Goal: Task Accomplishment & Management: Use online tool/utility

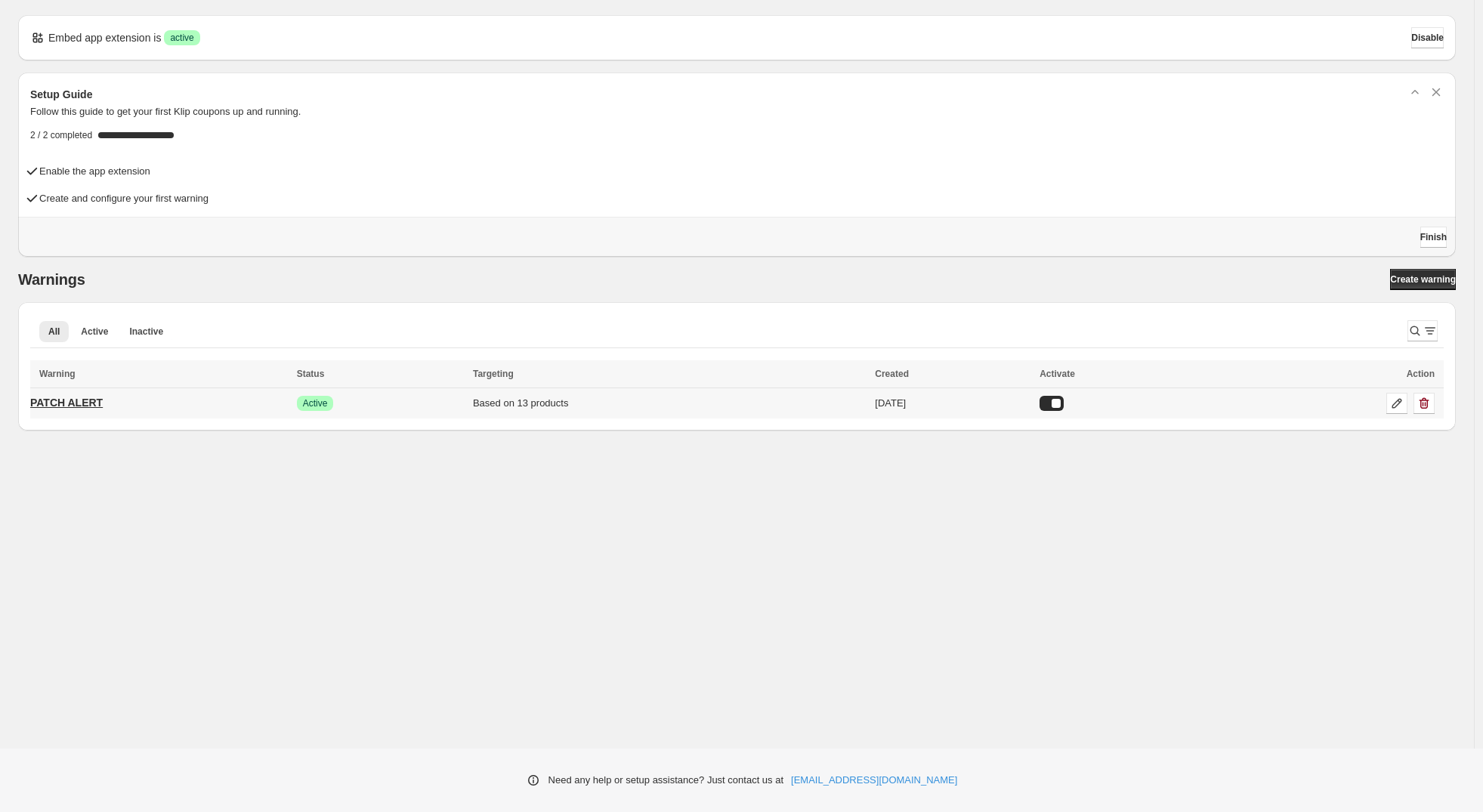
click at [46, 397] on p "PATCH ALERT" at bounding box center [67, 403] width 73 height 15
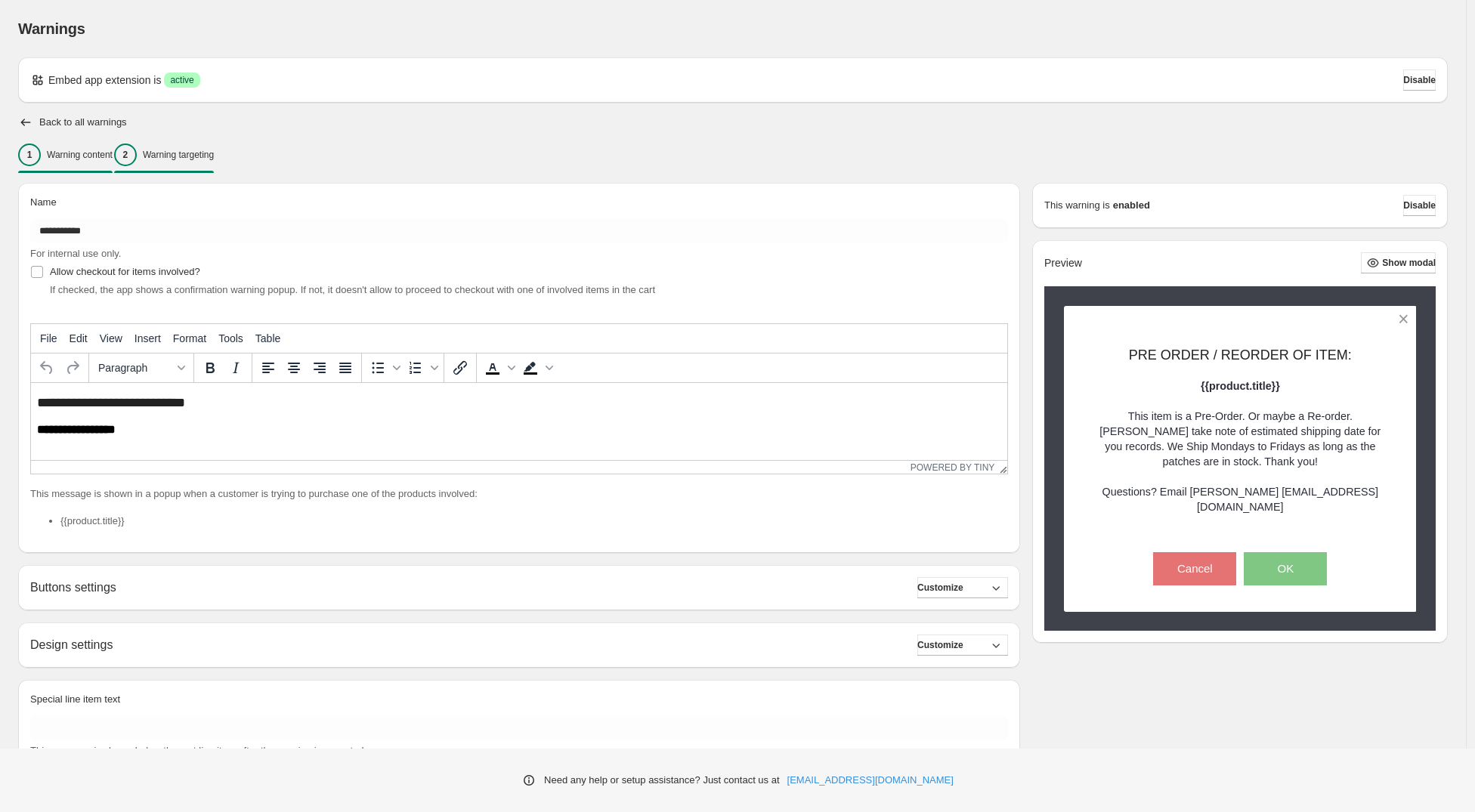
click at [214, 162] on div "2 Warning targeting" at bounding box center [164, 155] width 100 height 23
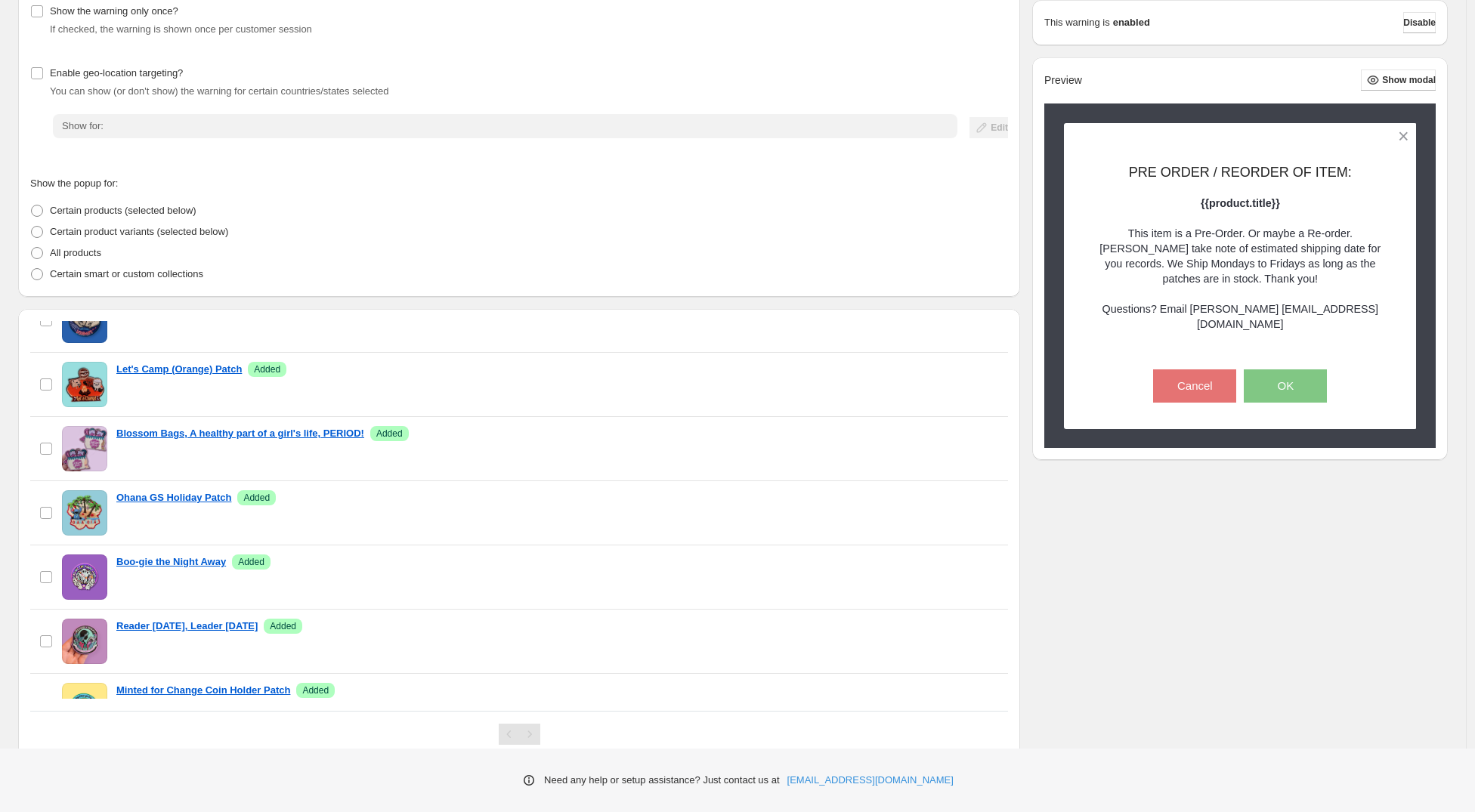
scroll to position [106, 0]
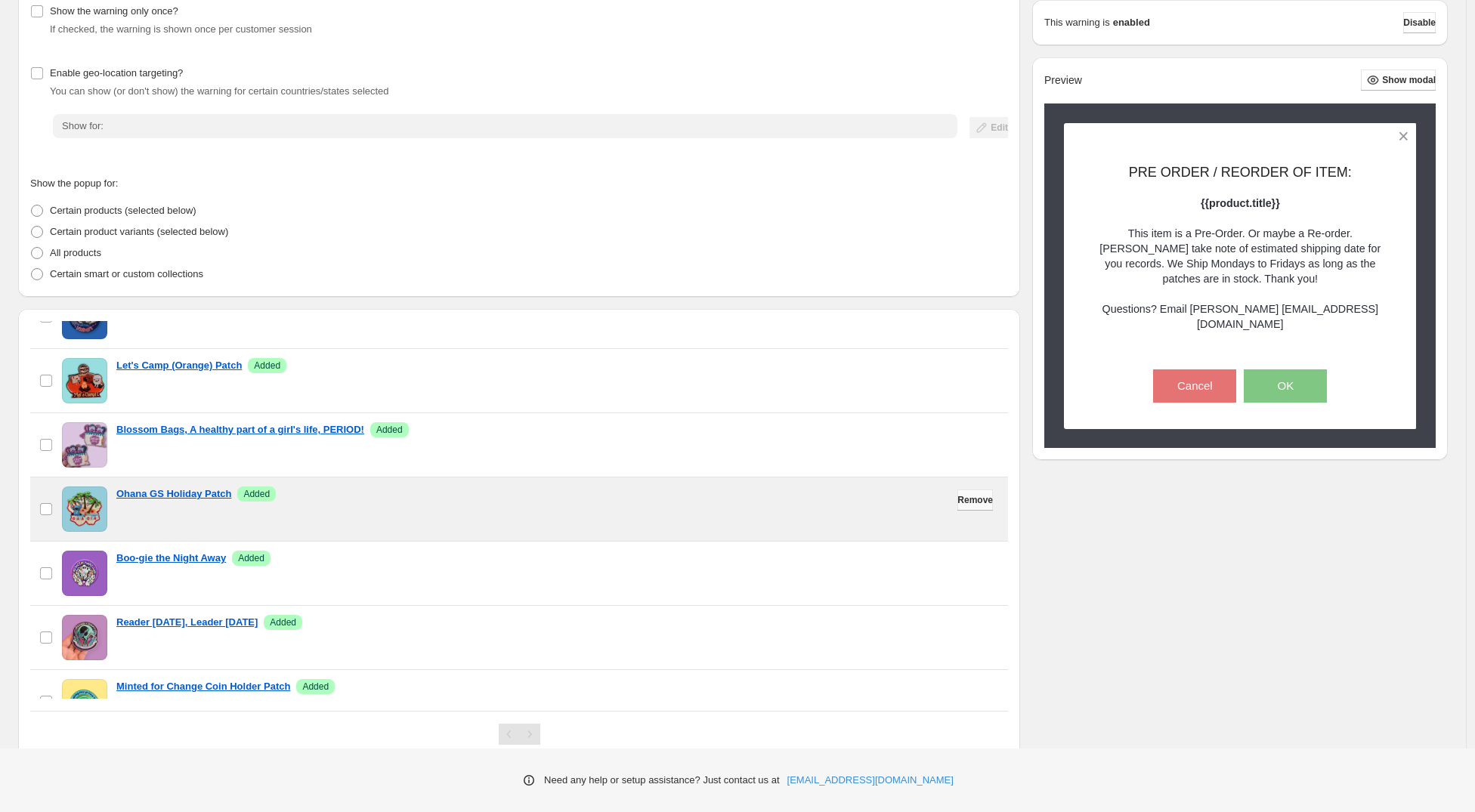
click at [975, 508] on button "Remove" at bounding box center [975, 499] width 36 height 21
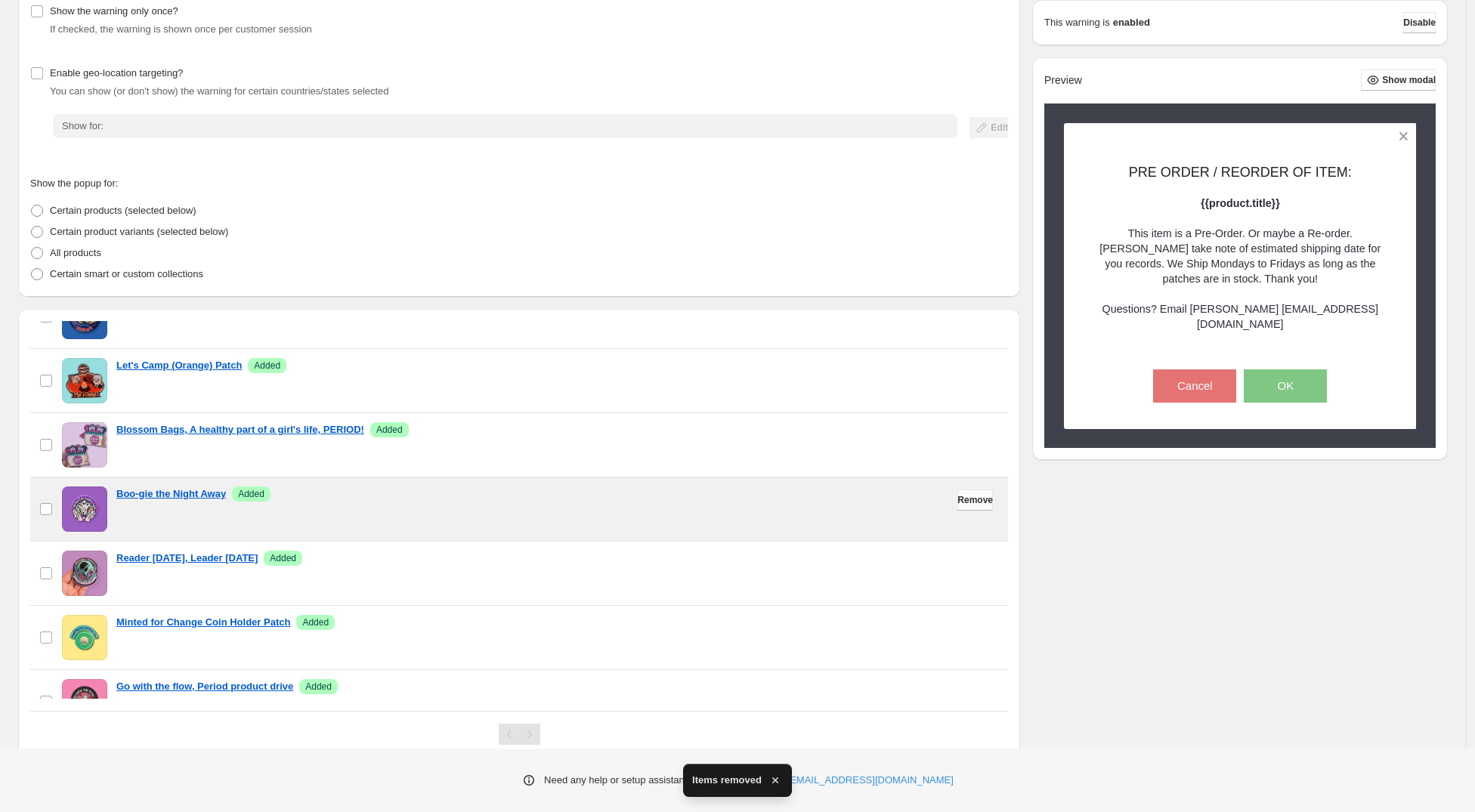
click at [958, 501] on span "Remove" at bounding box center [975, 500] width 36 height 12
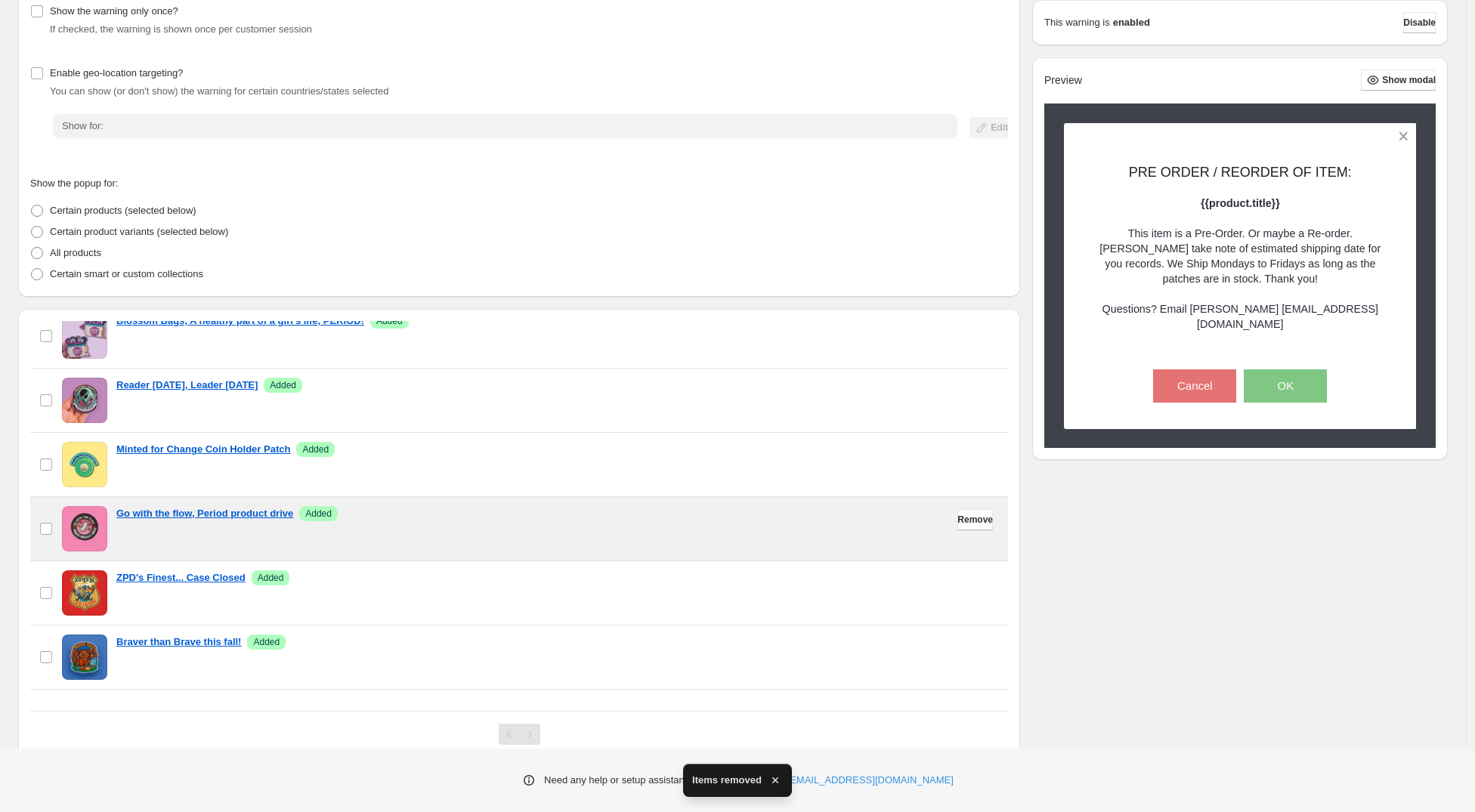
scroll to position [217, 0]
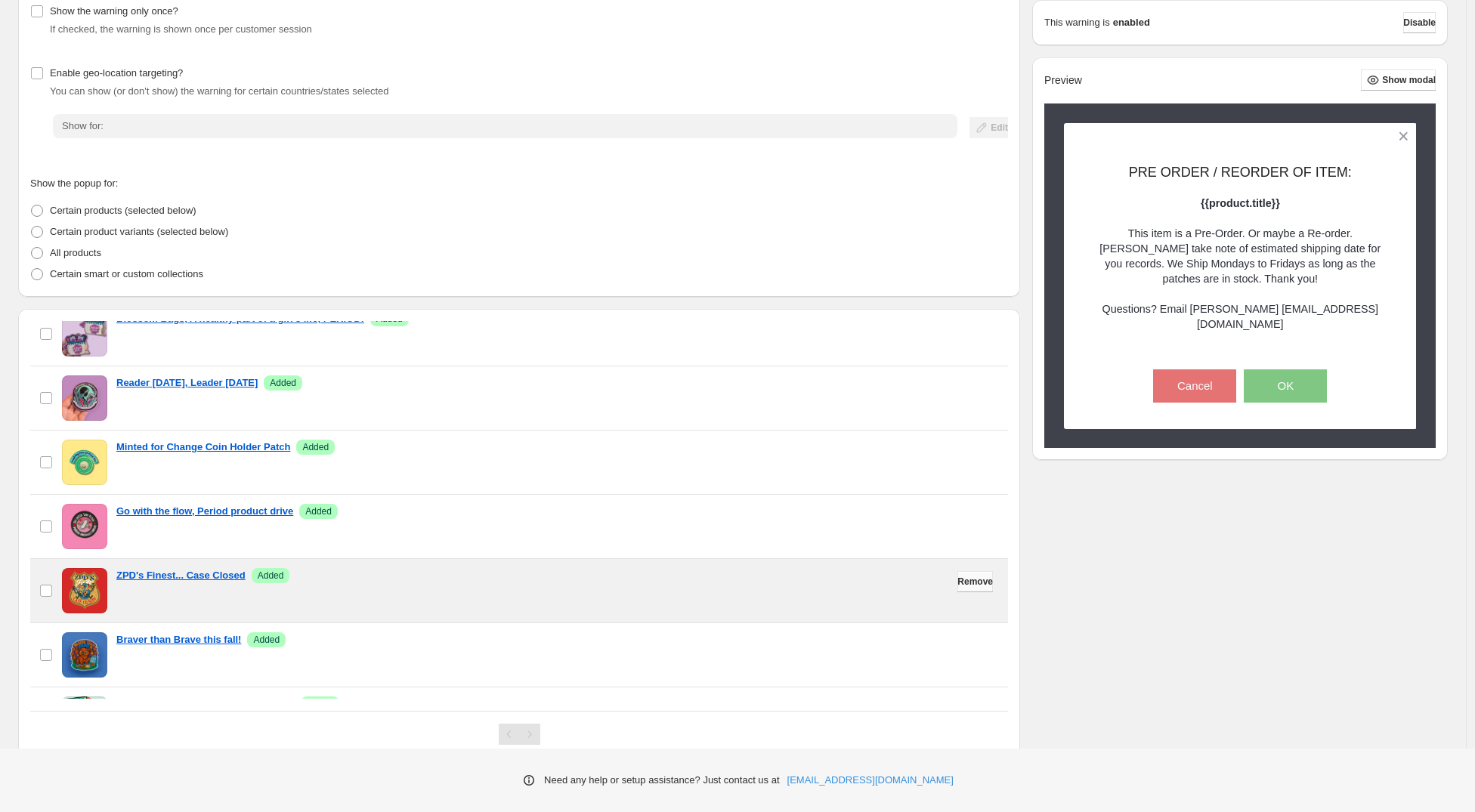
click at [958, 586] on span "Remove" at bounding box center [975, 581] width 36 height 12
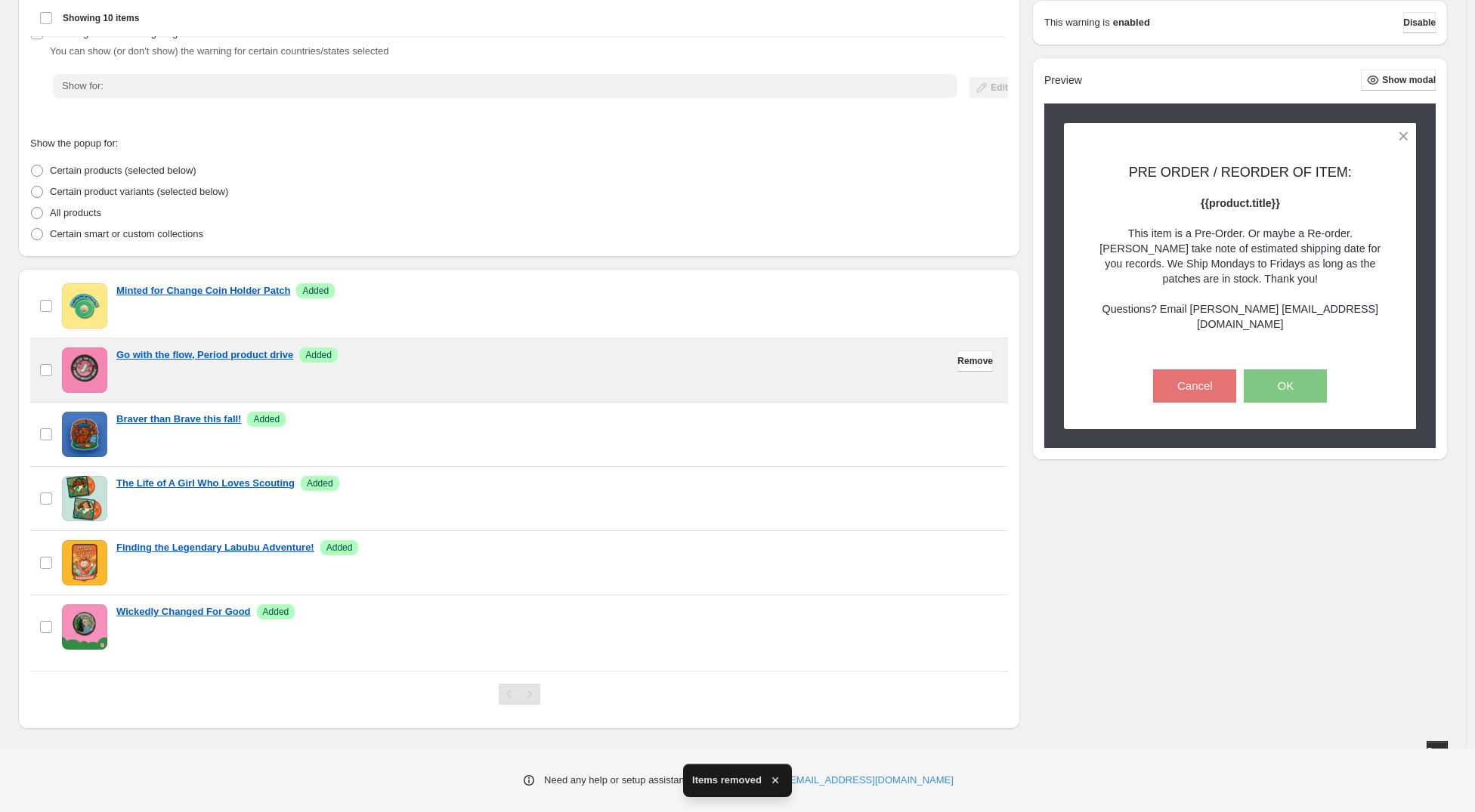
scroll to position [248, 0]
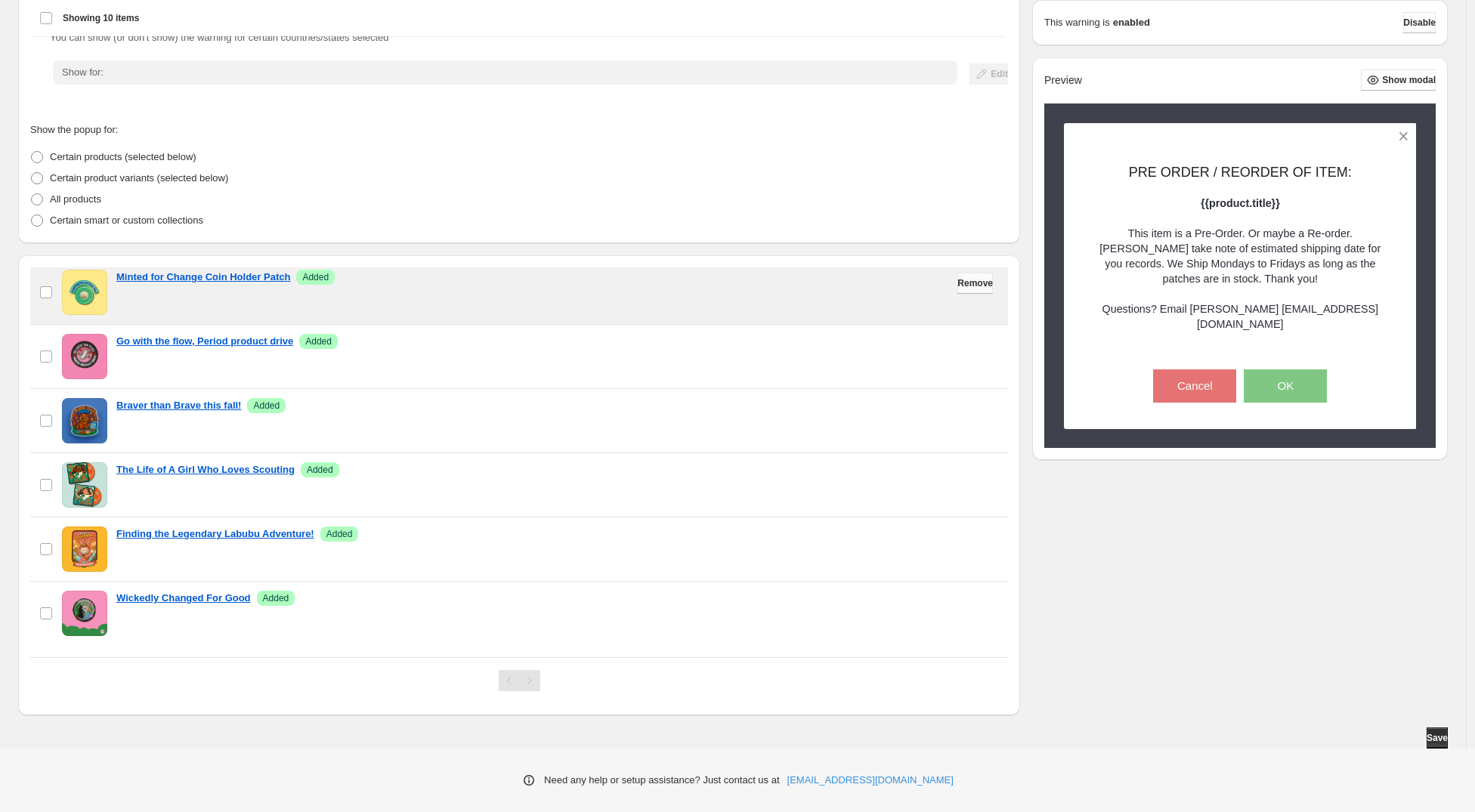
click at [961, 286] on span "Remove" at bounding box center [975, 283] width 36 height 12
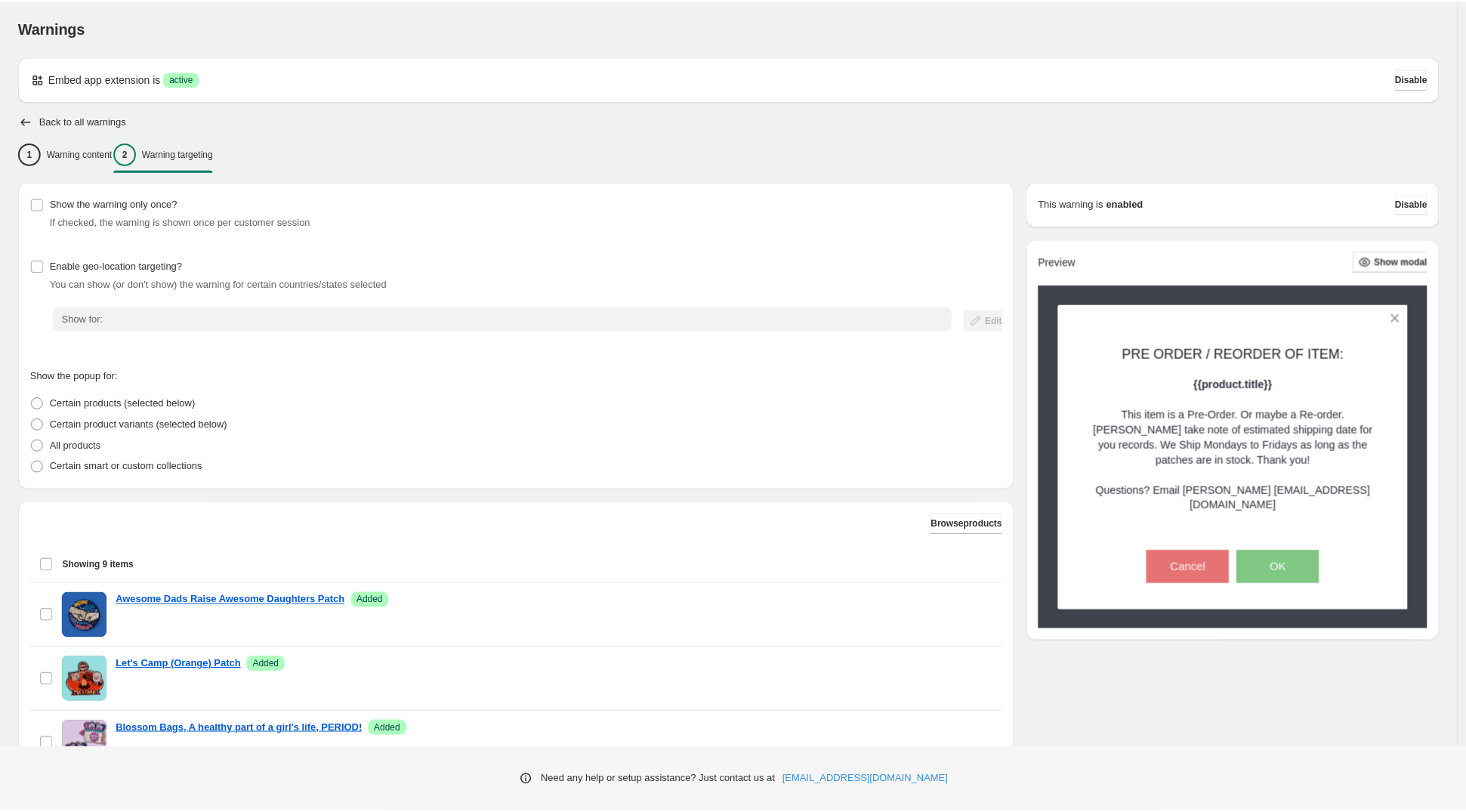
scroll to position [0, 0]
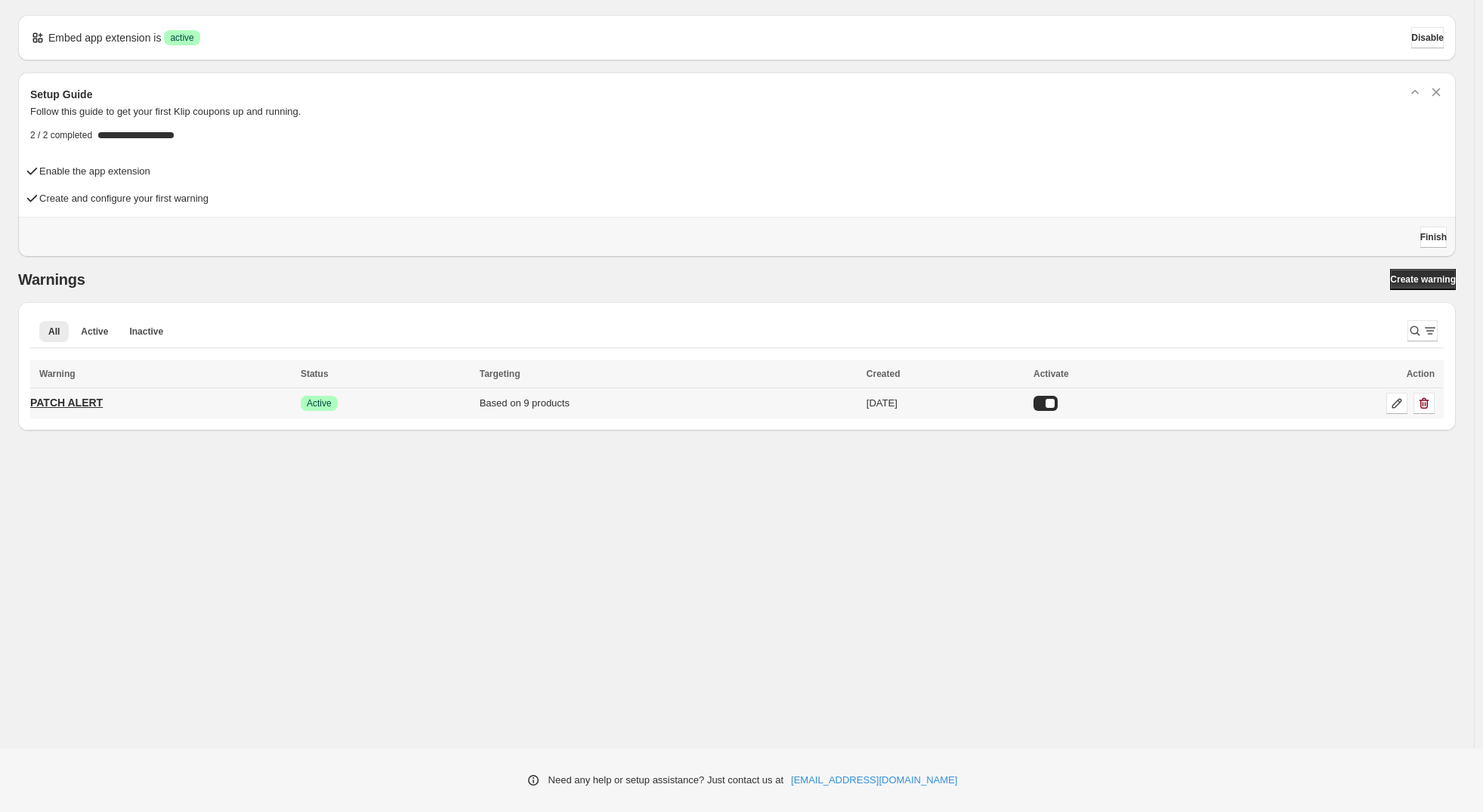
click at [94, 399] on p "PATCH ALERT" at bounding box center [67, 403] width 73 height 15
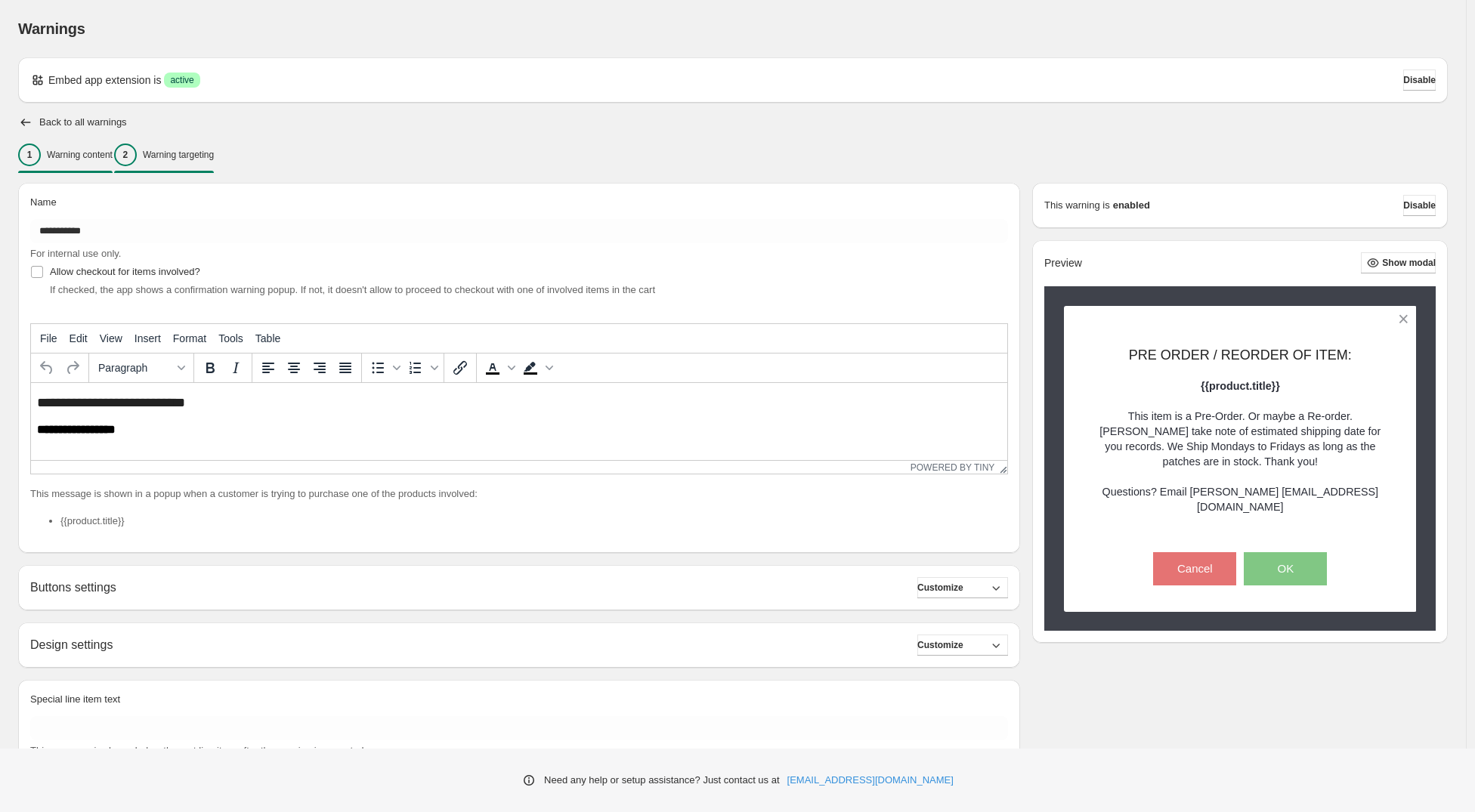
click at [214, 146] on div "2 Warning targeting" at bounding box center [164, 155] width 100 height 23
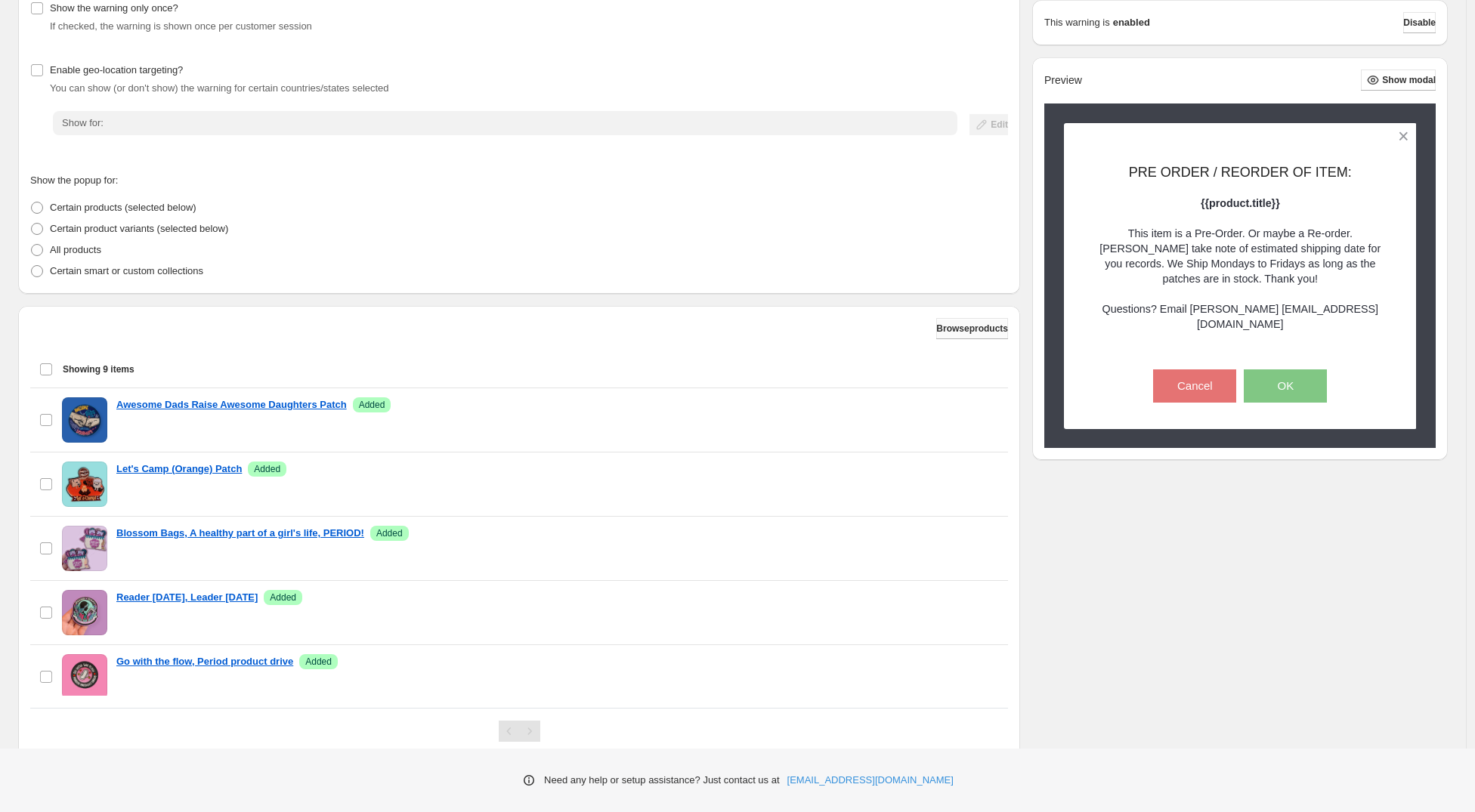
click at [943, 331] on span "Browse products" at bounding box center [972, 329] width 72 height 12
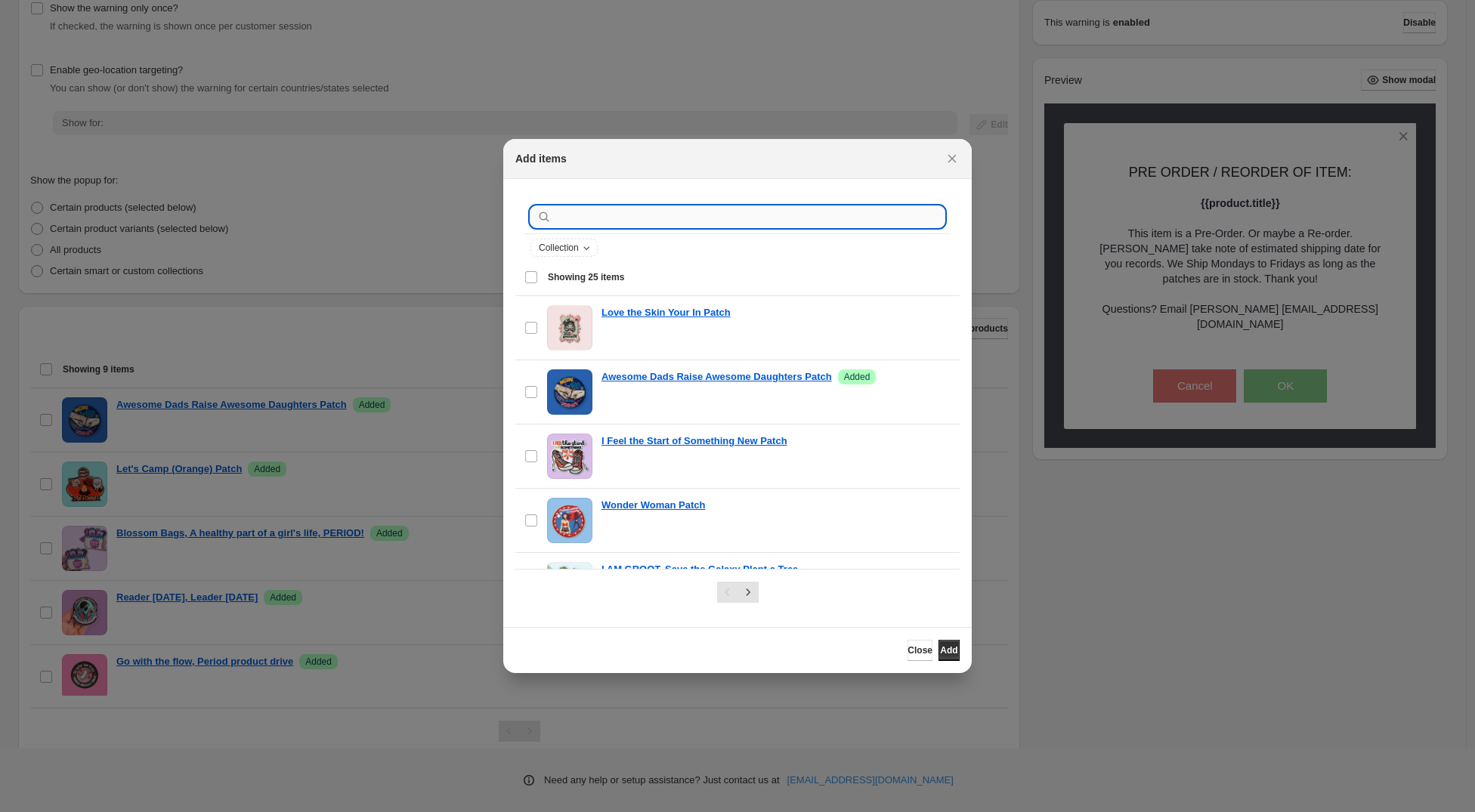
click at [649, 220] on input ":r1a:" at bounding box center [749, 216] width 390 height 21
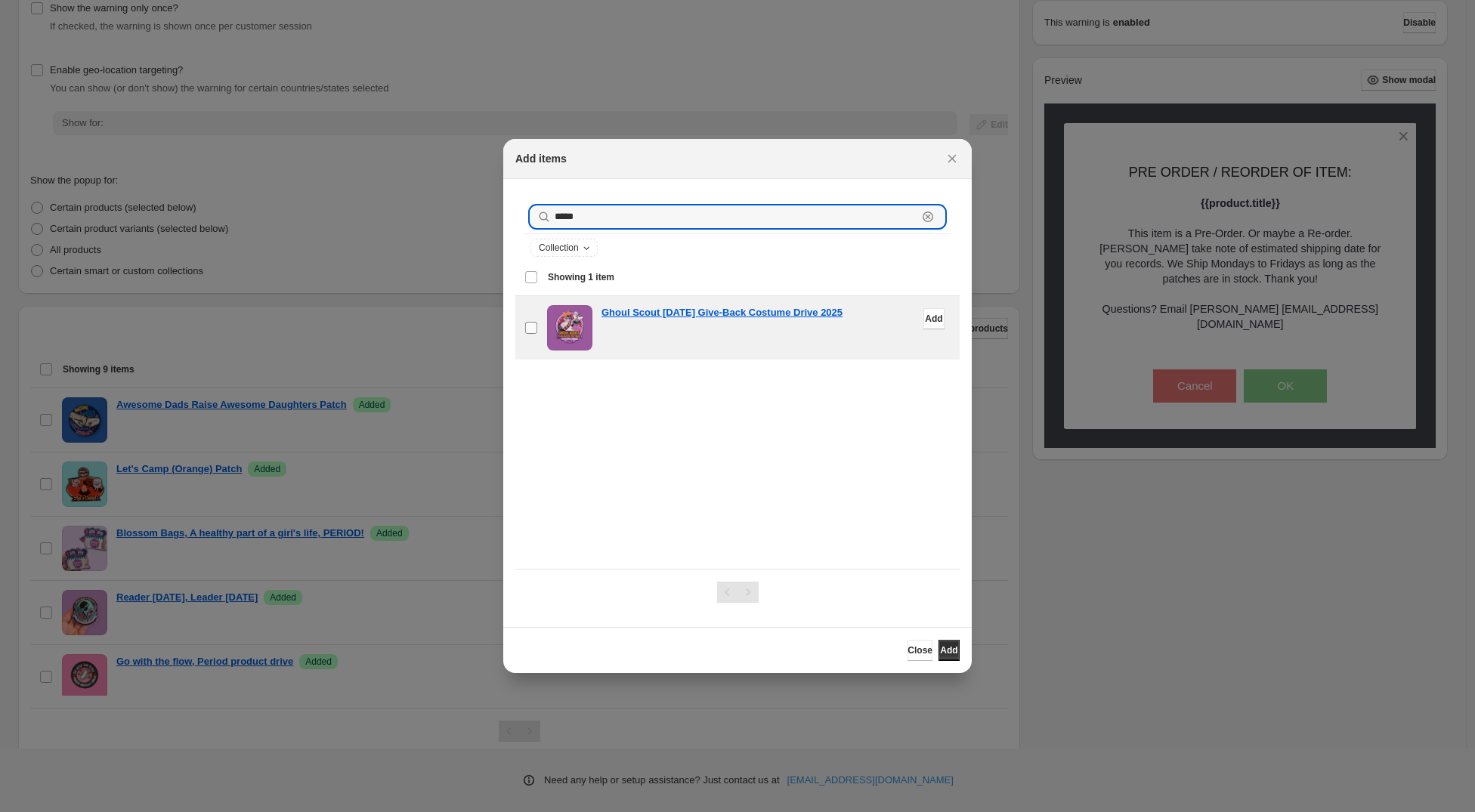
type input "*****"
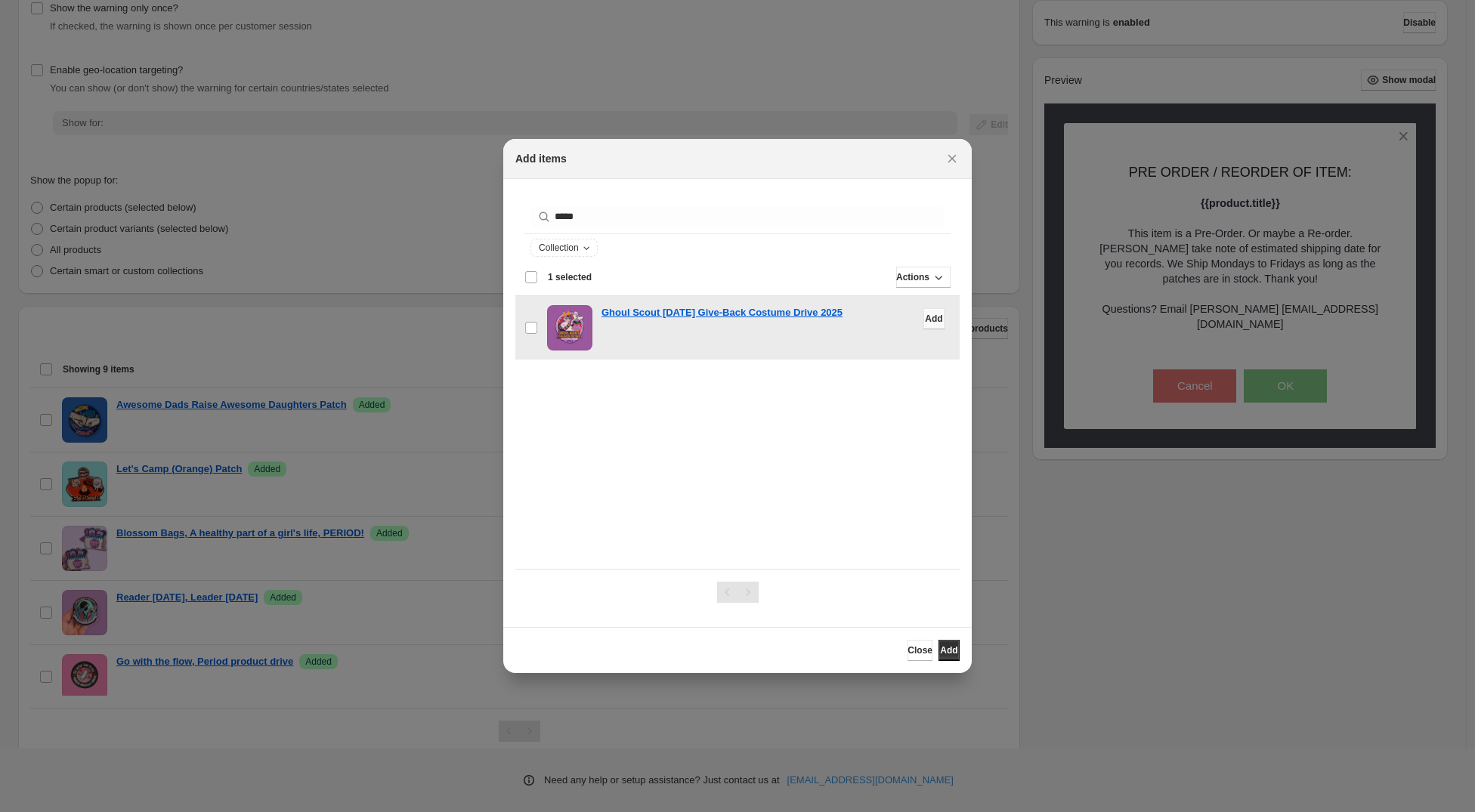
click at [925, 320] on span "Add" at bounding box center [933, 319] width 18 height 12
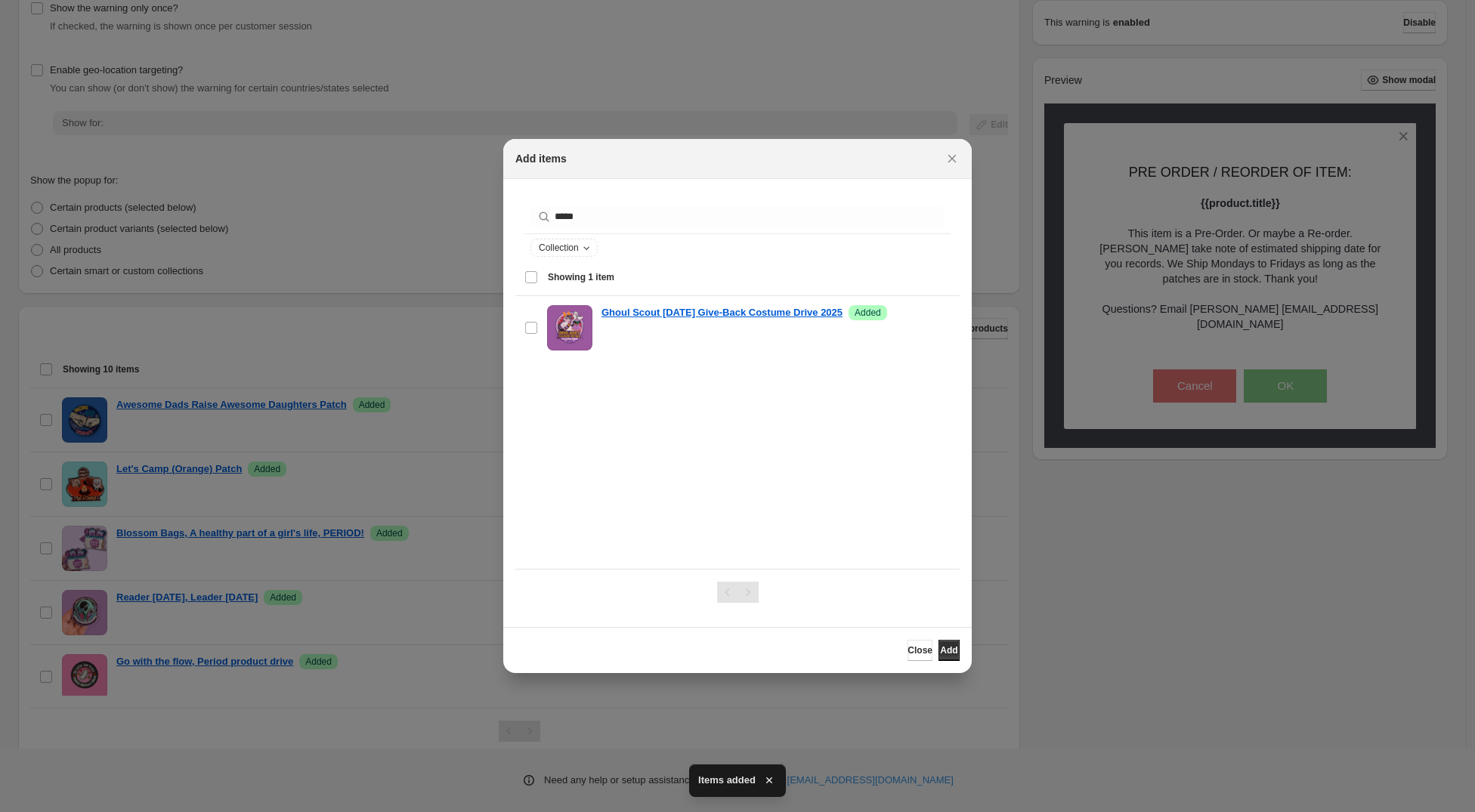
click at [1131, 669] on div at bounding box center [737, 406] width 1475 height 812
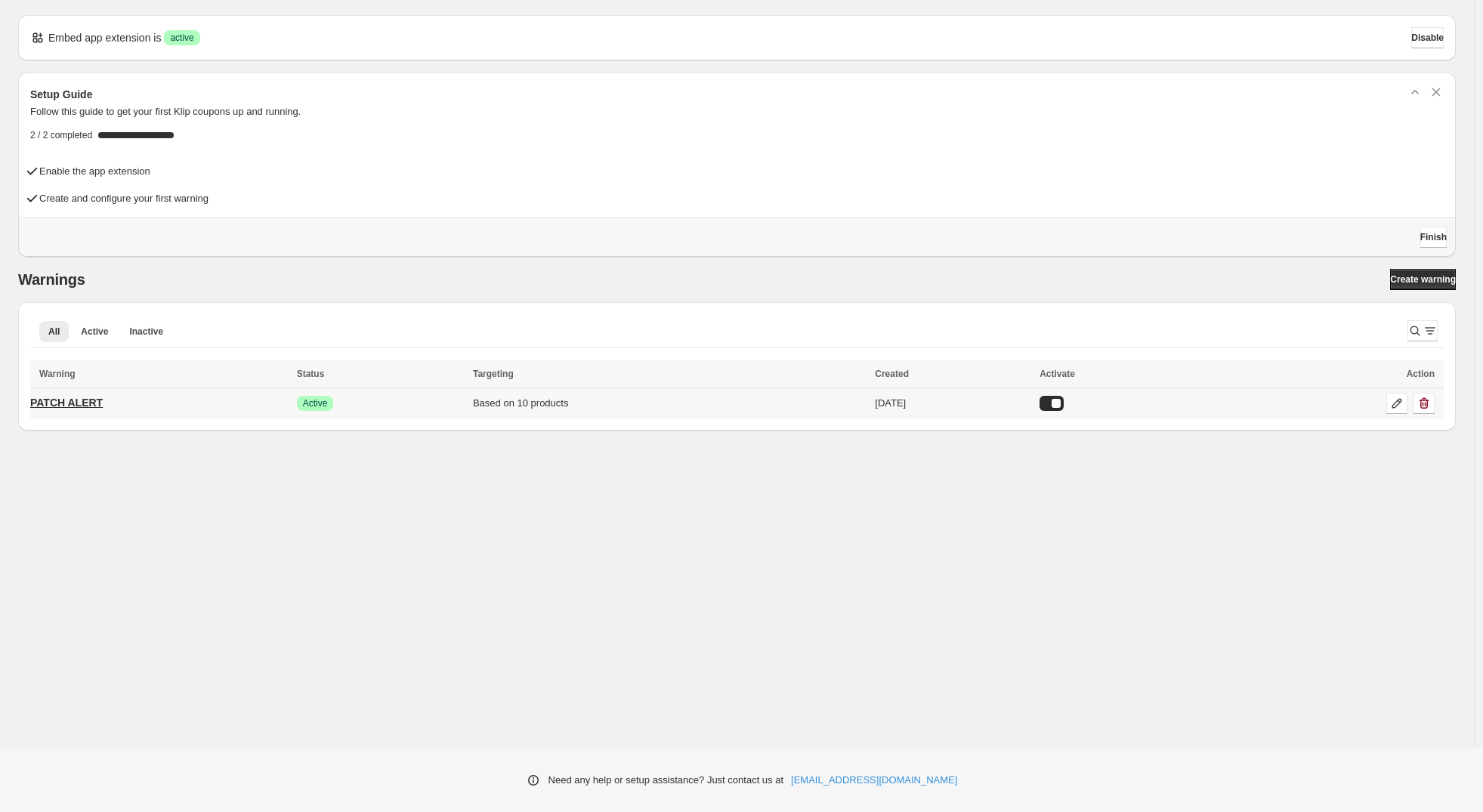
click at [86, 395] on p "PATCH ALERT" at bounding box center [67, 403] width 73 height 15
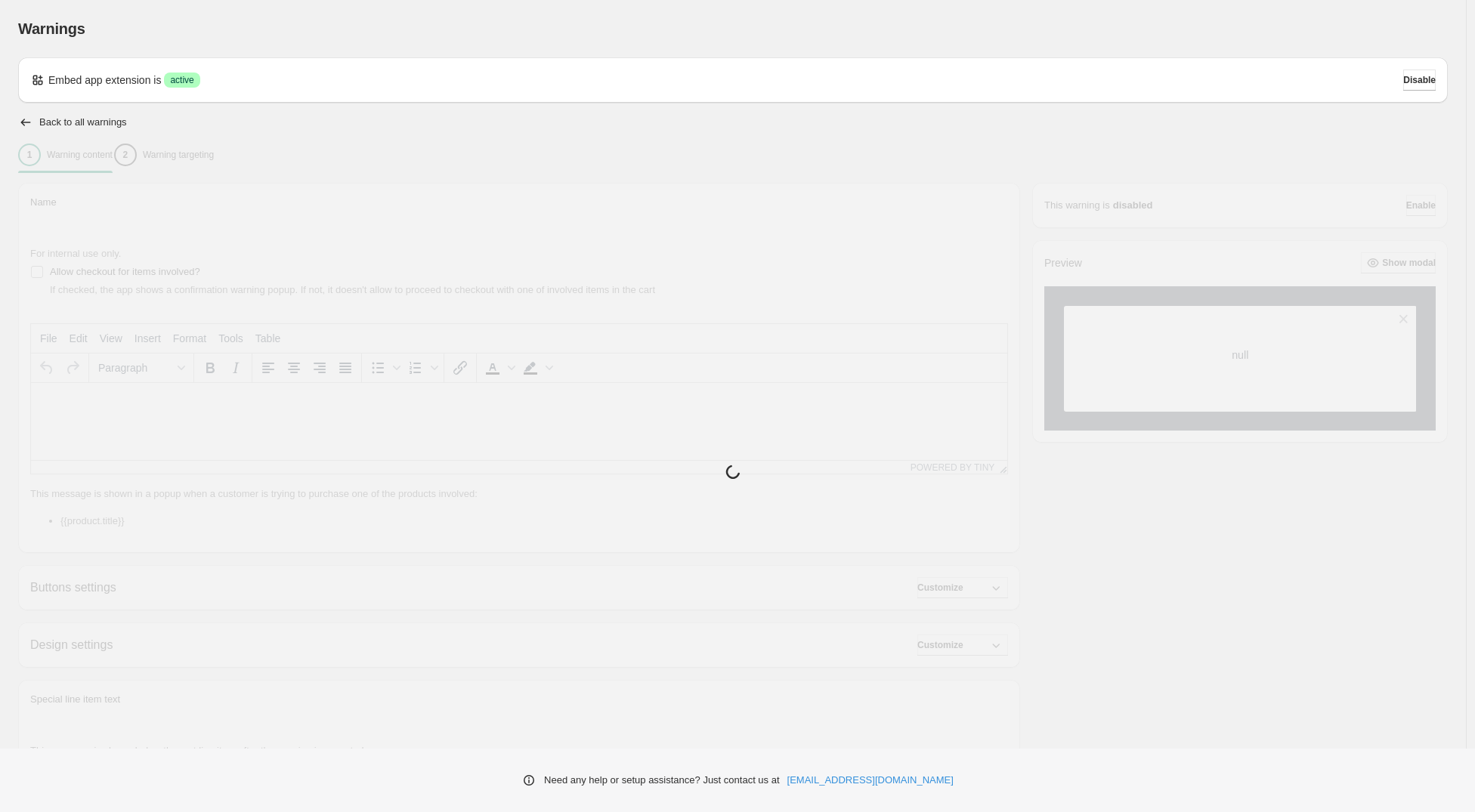
type input "**********"
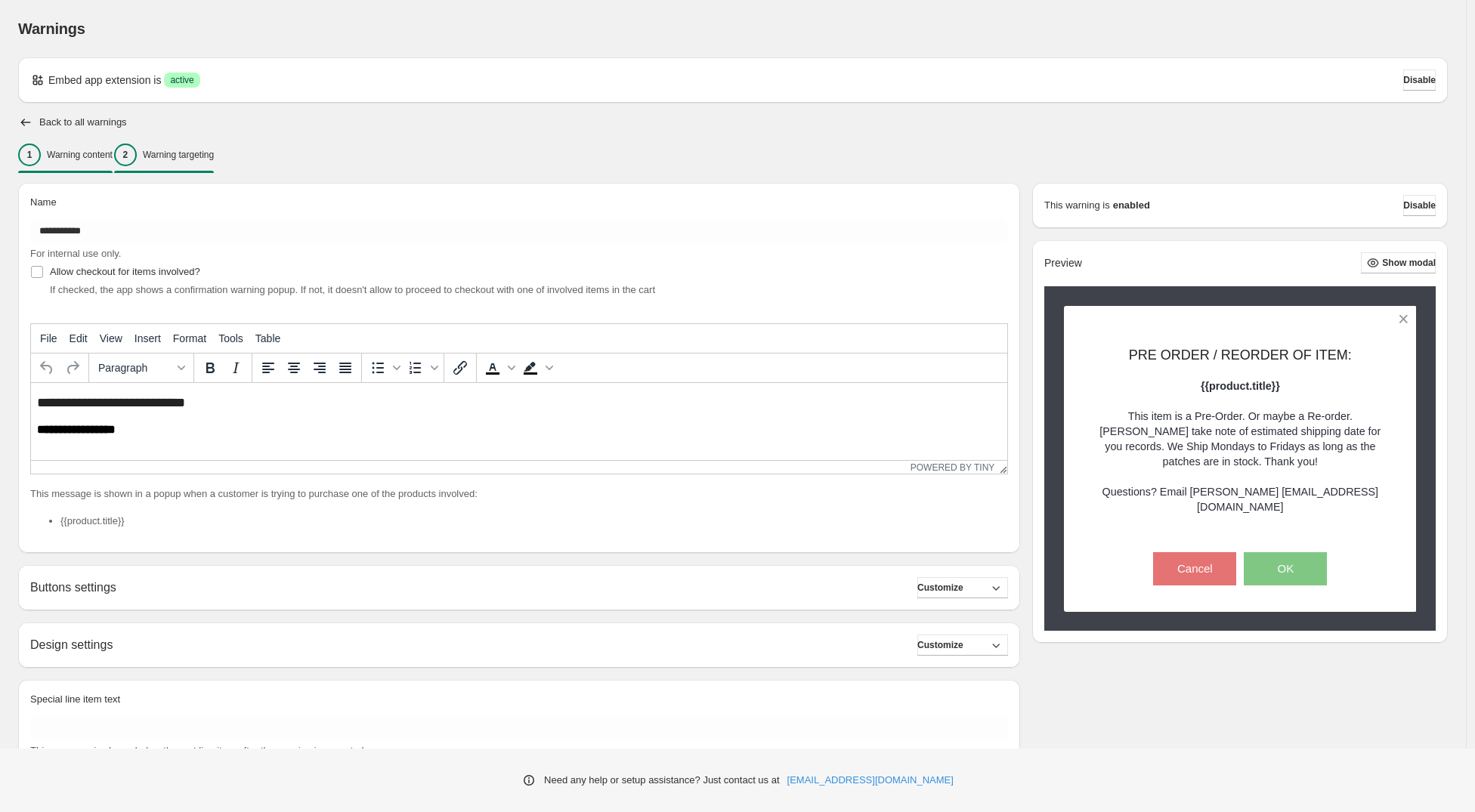
click at [210, 155] on p "Warning targeting" at bounding box center [178, 155] width 71 height 12
